Goal: Task Accomplishment & Management: Use online tool/utility

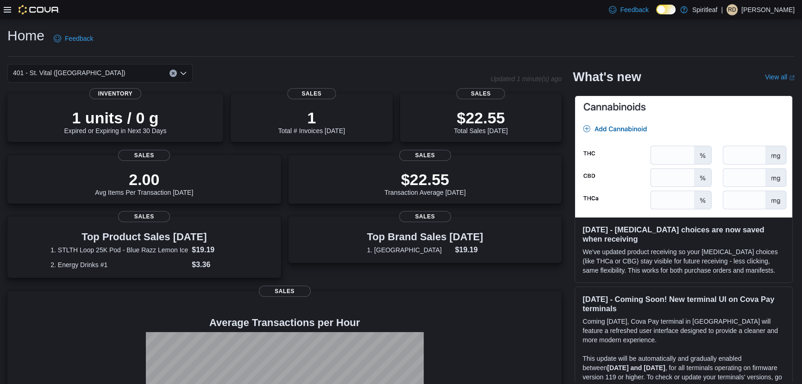
click at [8, 7] on icon at bounding box center [7, 10] width 7 height 6
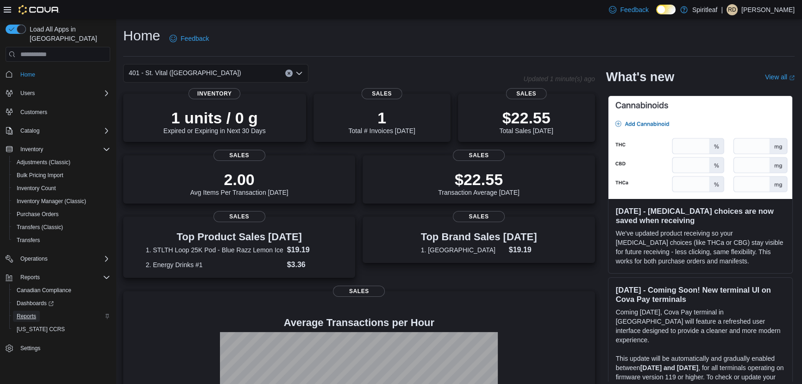
click at [26, 312] on span "Reports" at bounding box center [26, 315] width 19 height 7
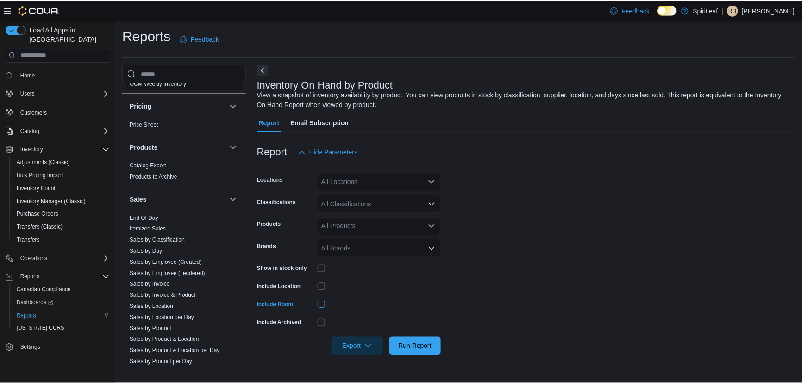
scroll to position [631, 0]
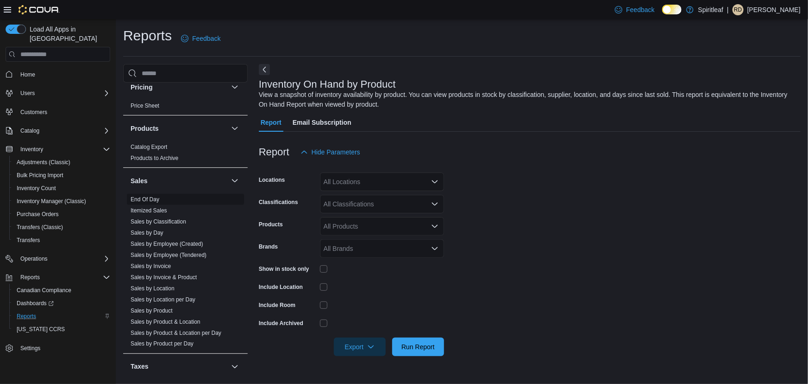
click at [149, 196] on link "End Of Day" at bounding box center [145, 199] width 29 height 6
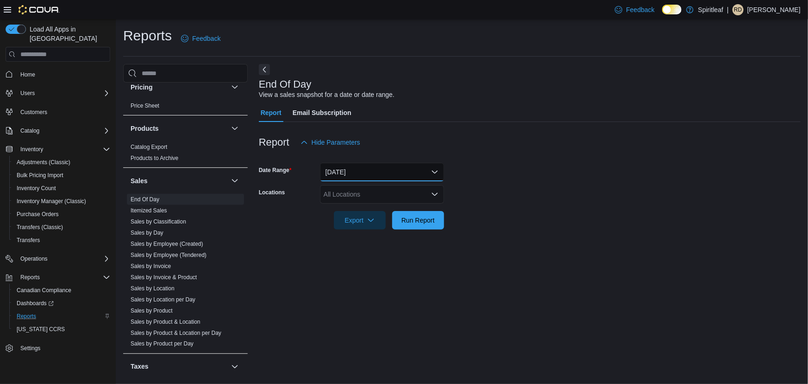
click at [361, 171] on button "[DATE]" at bounding box center [382, 172] width 124 height 19
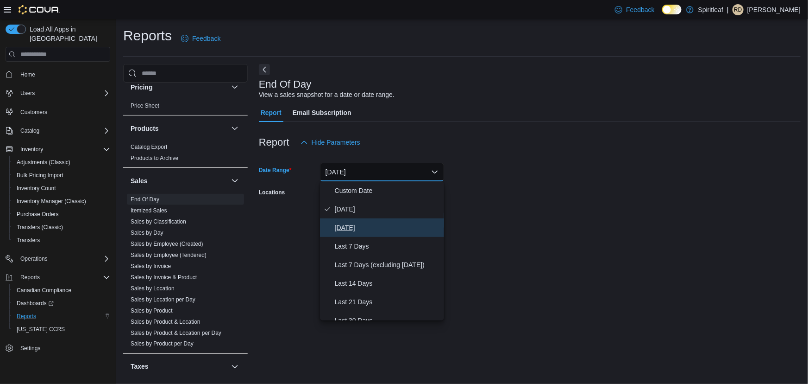
click at [346, 228] on span "[DATE]" at bounding box center [388, 227] width 106 height 11
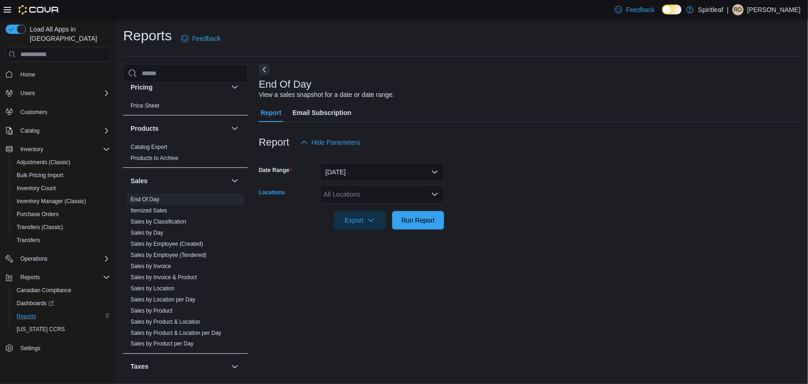
click at [343, 198] on div "All Locations" at bounding box center [382, 194] width 124 height 19
type input "***"
click at [410, 212] on span "401 - St. Vital ([GEOGRAPHIC_DATA])" at bounding box center [410, 209] width 113 height 9
click at [472, 188] on form "Date Range [DATE] Locations 401 - [GEOGRAPHIC_DATA] ([GEOGRAPHIC_DATA]) Export …" at bounding box center [530, 190] width 542 height 78
click at [421, 218] on span "Run Report" at bounding box center [418, 219] width 33 height 9
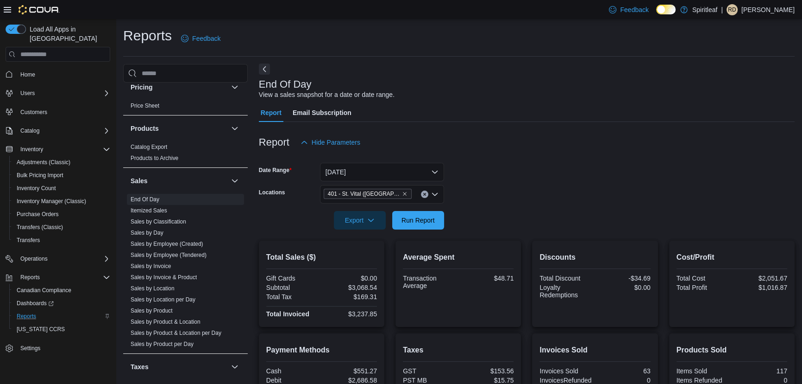
click at [264, 66] on button "Next" at bounding box center [264, 68] width 11 height 11
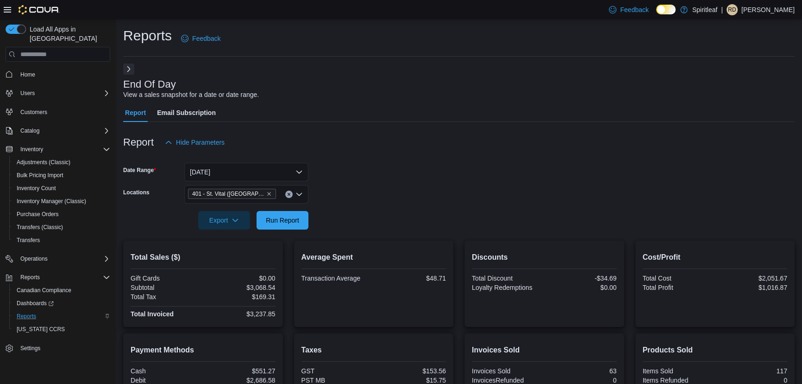
click at [130, 69] on button "Next" at bounding box center [128, 68] width 11 height 11
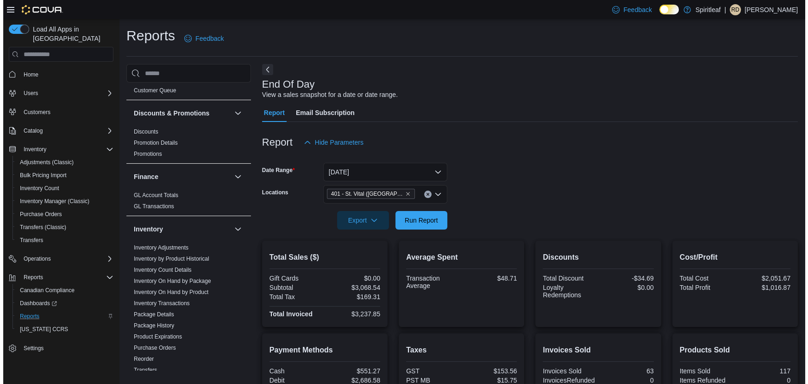
scroll to position [295, 0]
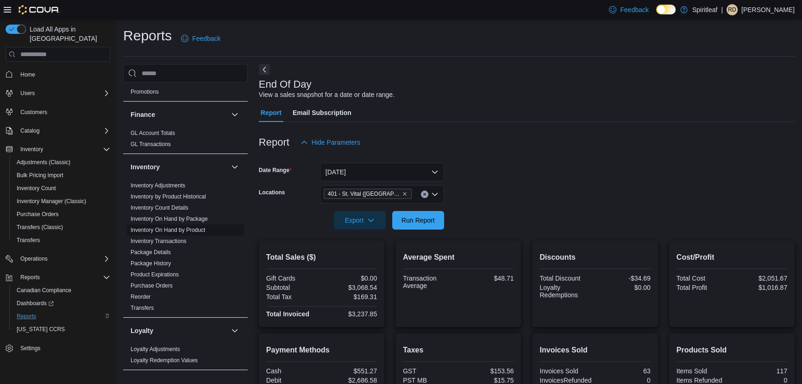
click at [187, 226] on link "Inventory On Hand by Product" at bounding box center [168, 229] width 75 height 6
